Goal: Check status

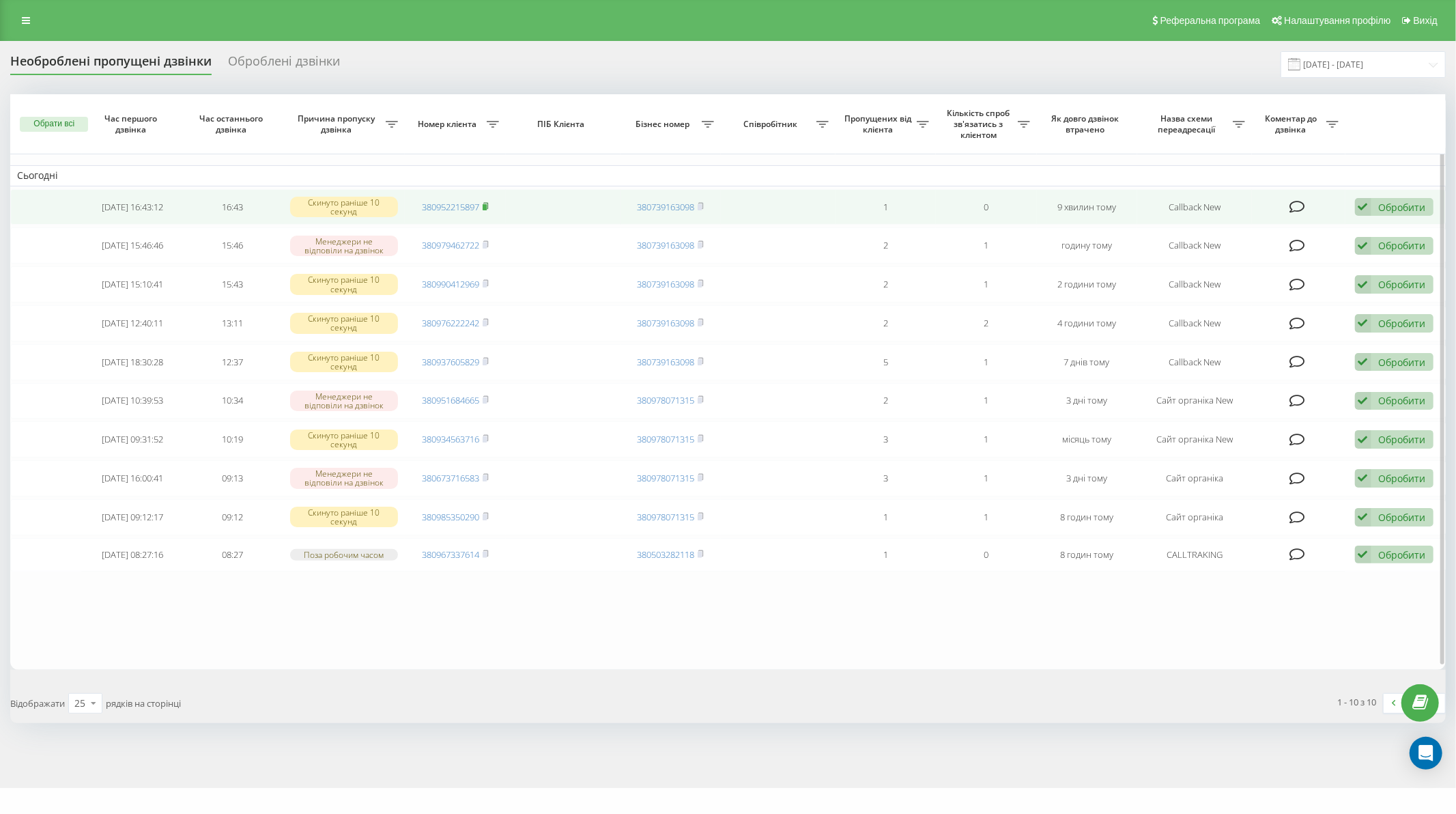
click at [486, 208] on rect at bounding box center [485, 207] width 4 height 6
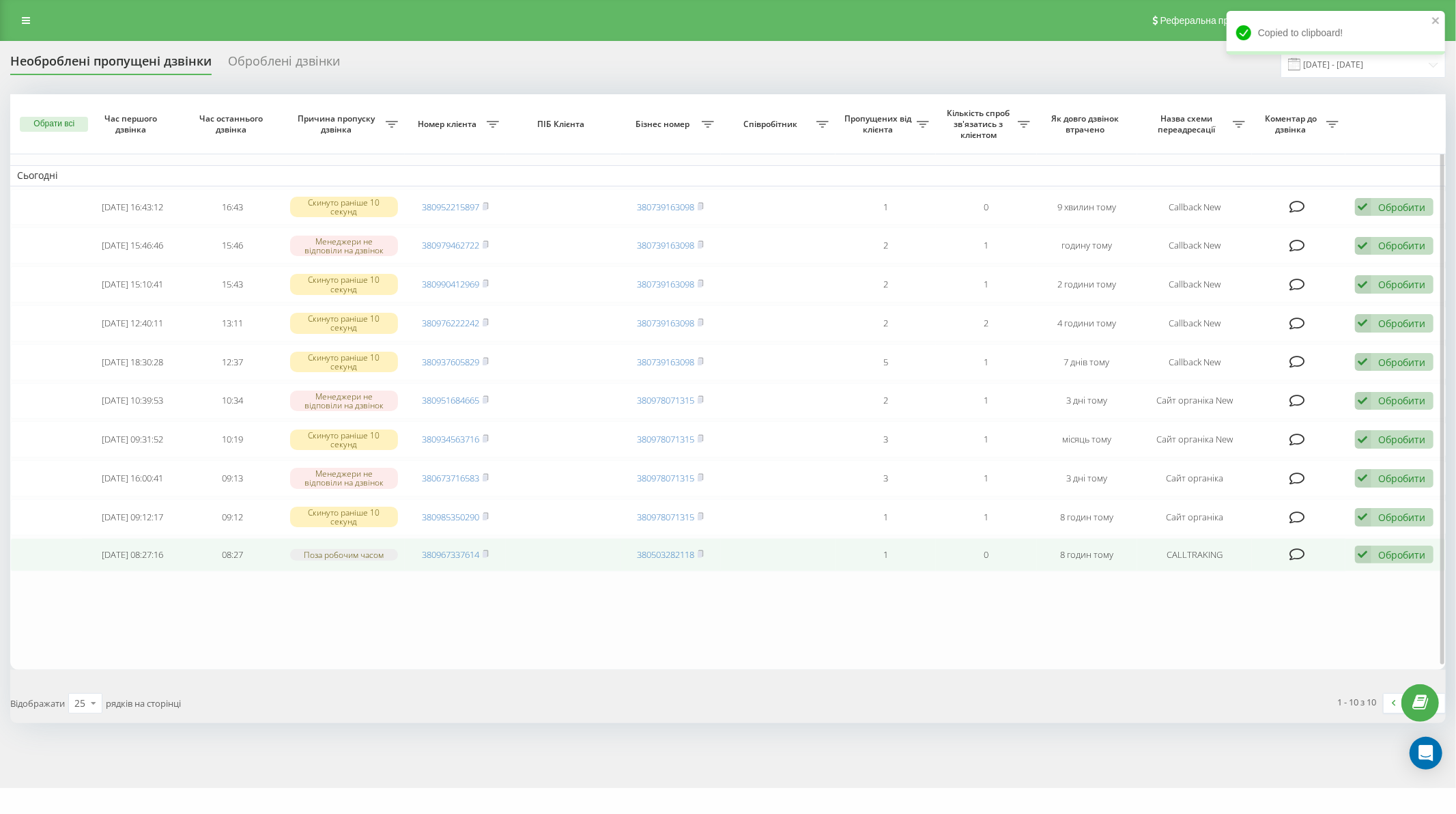
click at [490, 551] on td "380967337614" at bounding box center [455, 554] width 101 height 33
click at [487, 555] on span at bounding box center [486, 554] width 6 height 12
click at [491, 554] on td "380967337614" at bounding box center [455, 554] width 101 height 33
click at [488, 553] on icon at bounding box center [486, 554] width 6 height 9
